Goal: Task Accomplishment & Management: Complete application form

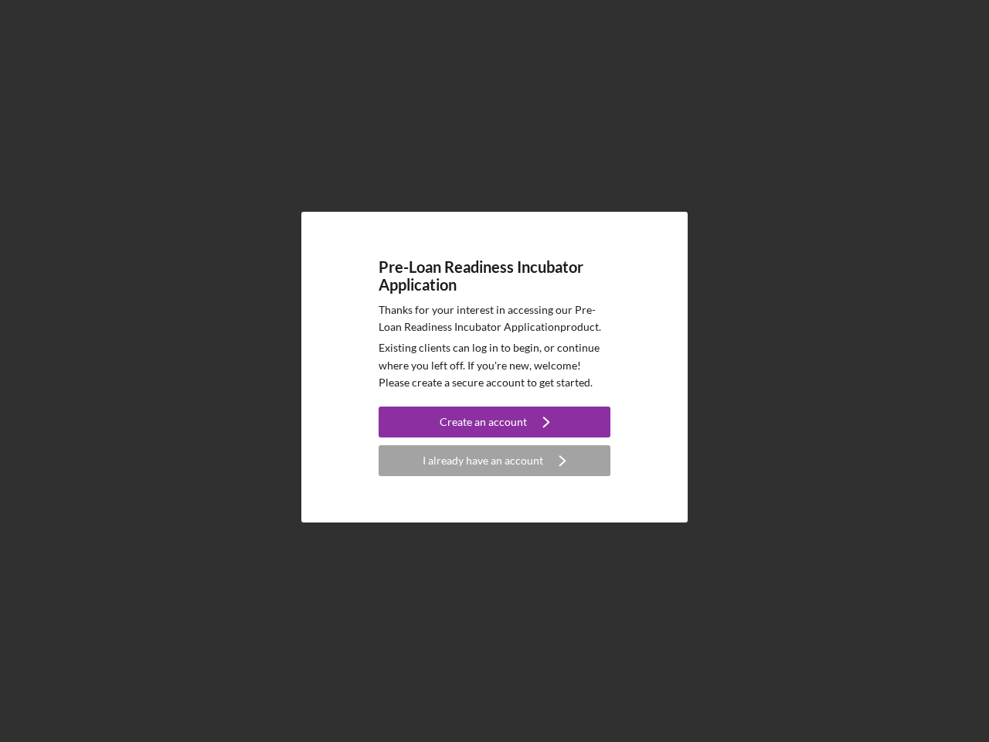
click at [494, 371] on p "Existing clients can log in to begin, or continue where you left off. If you're…" at bounding box center [494, 365] width 232 height 52
click at [494, 422] on div "Create an account" at bounding box center [482, 421] width 87 height 31
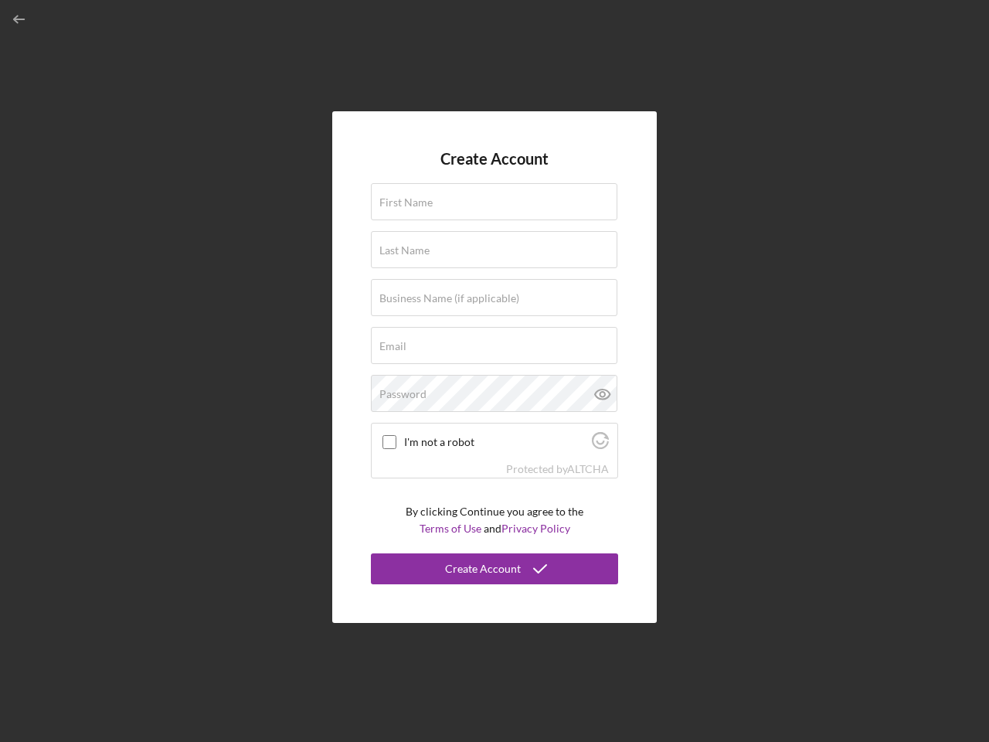
click at [494, 460] on div "Protected by [PERSON_NAME]" at bounding box center [495, 468] width 246 height 17
